Goal: Navigation & Orientation: Go to known website

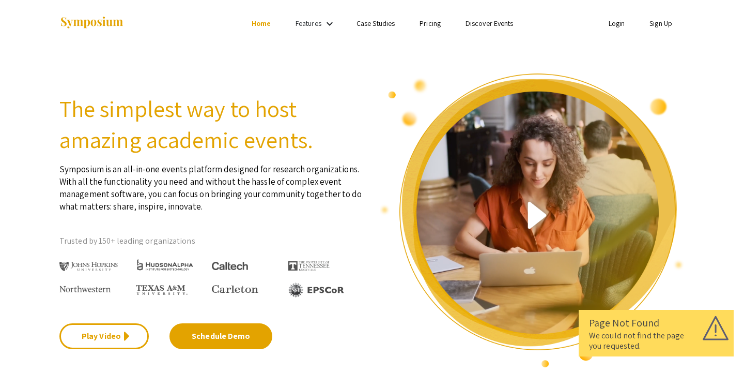
scroll to position [62, 0]
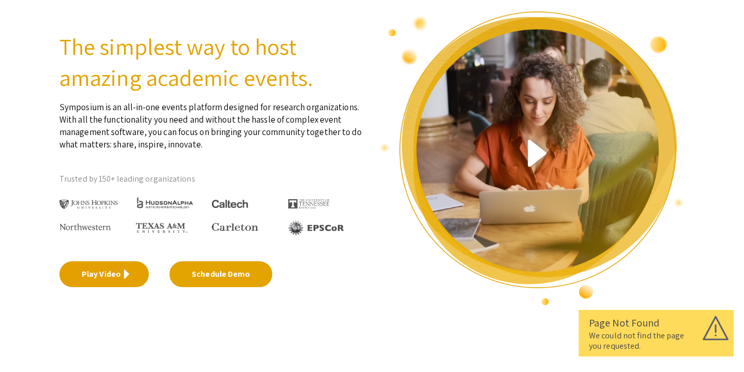
click at [126, 277] on icon at bounding box center [127, 274] width 6 height 16
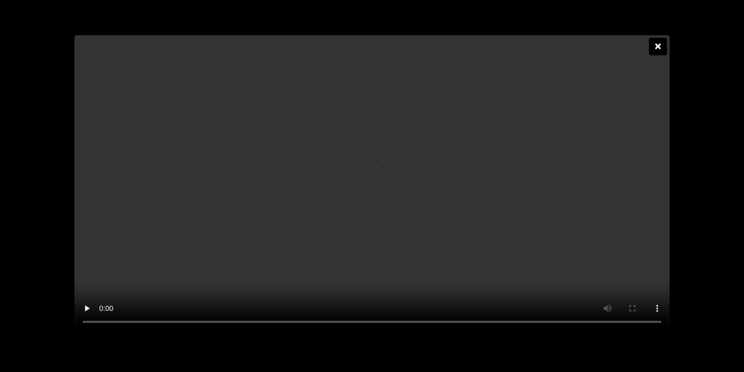
scroll to position [0, 0]
click at [33, 99] on div at bounding box center [372, 186] width 744 height 372
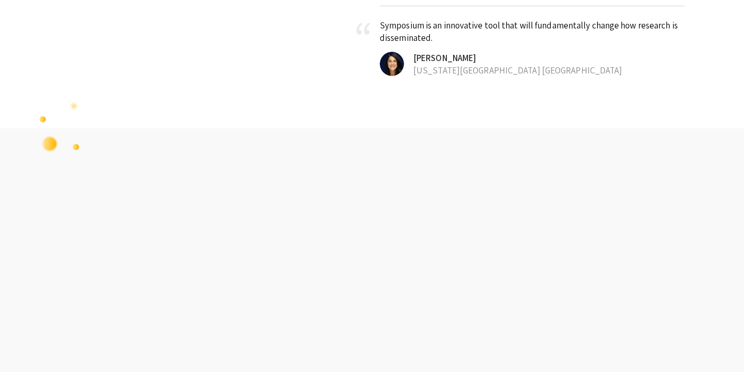
scroll to position [760, 0]
